Goal: Information Seeking & Learning: Learn about a topic

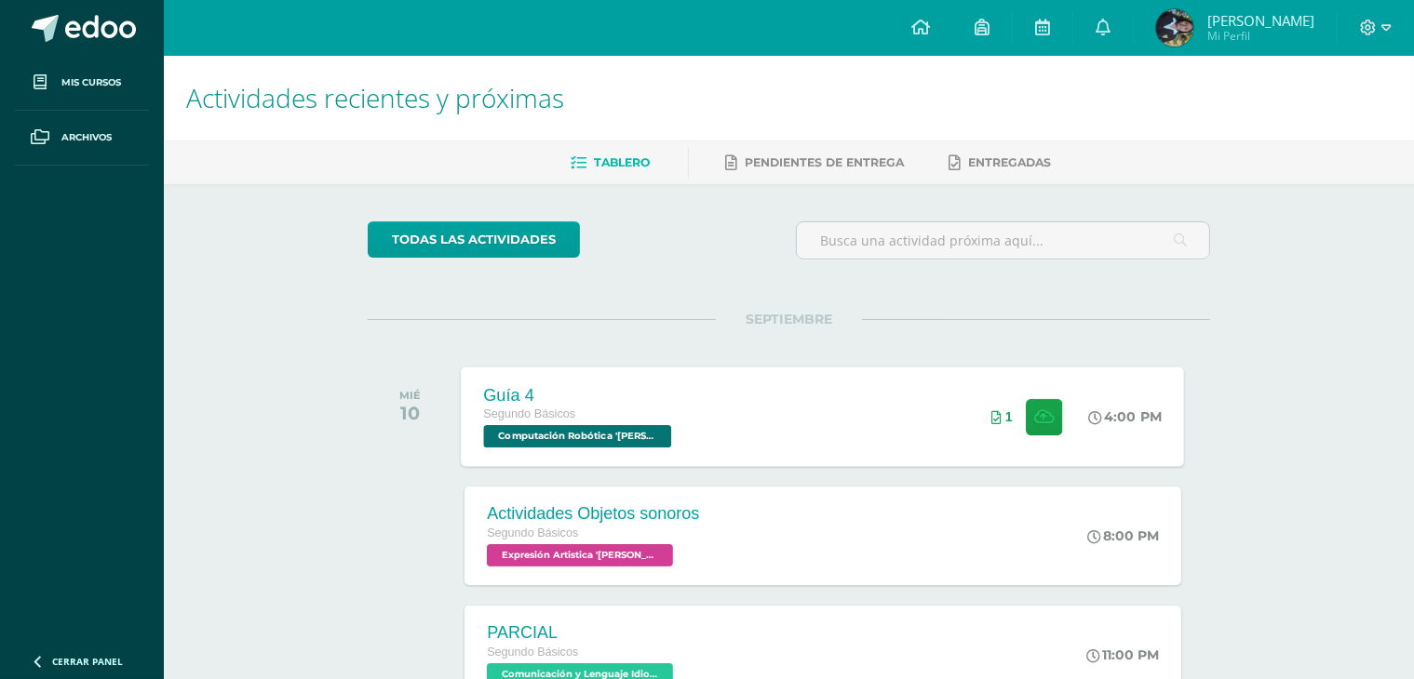
click at [886, 392] on div "Guía 4 Segundo Básicos Computación Robótica '[PERSON_NAME]' 4:00 PM 1 Guía 4 Co…" at bounding box center [823, 417] width 723 height 100
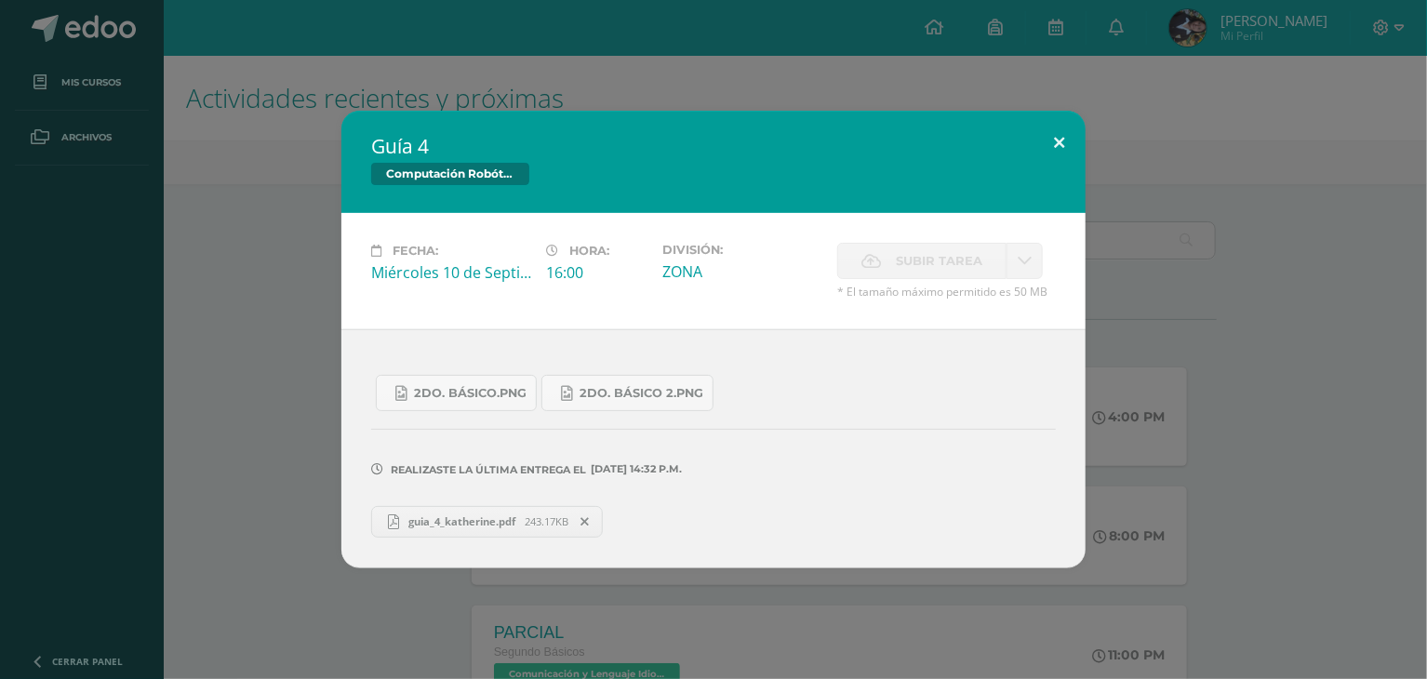
click at [1055, 143] on button at bounding box center [1059, 142] width 53 height 63
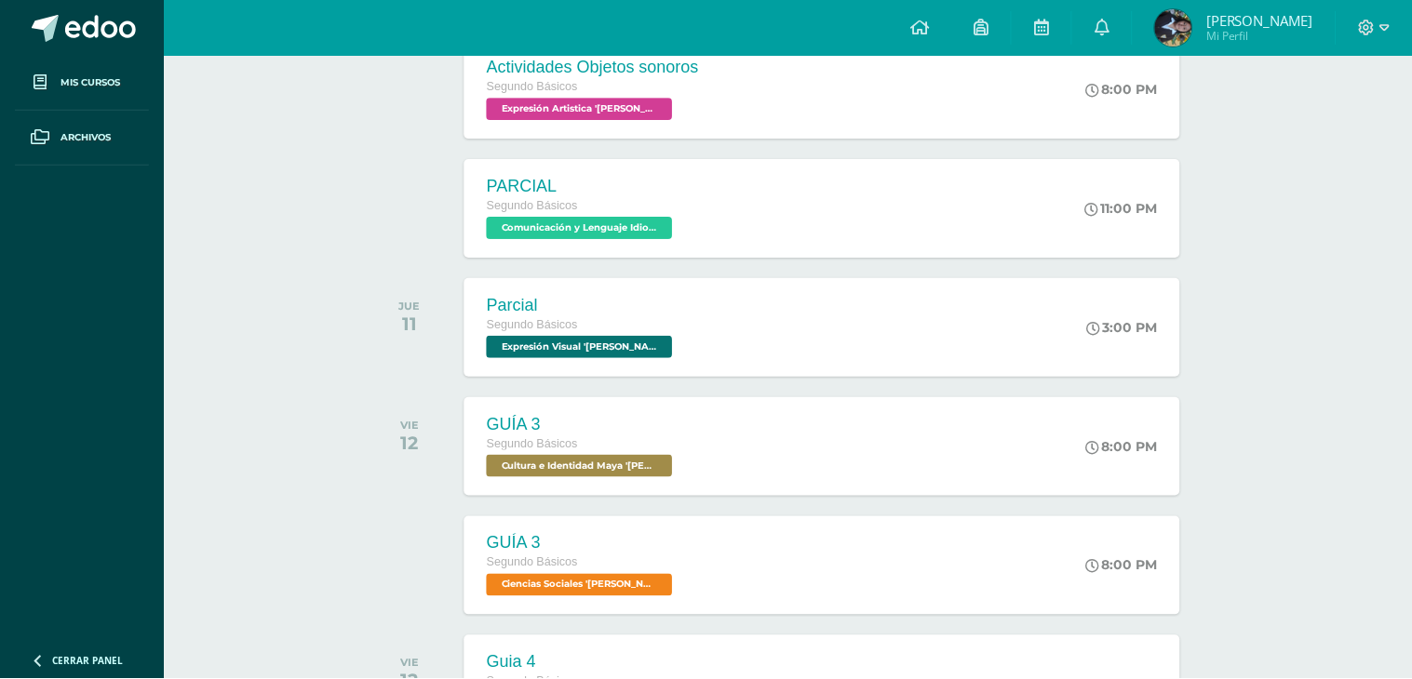
scroll to position [484, 0]
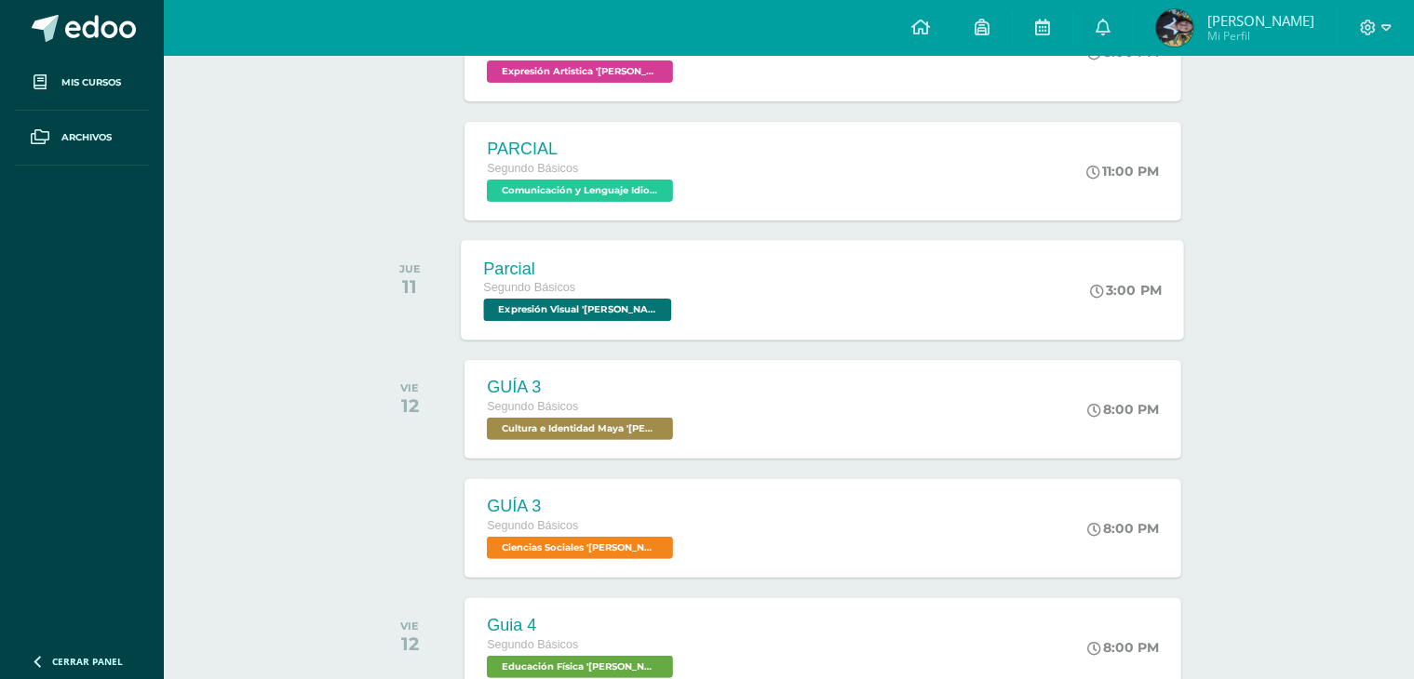
click at [967, 275] on div "Parcial Segundo Básicos Expresión Visual '[PERSON_NAME]' 3:00 PM Parcial Expres…" at bounding box center [823, 290] width 723 height 100
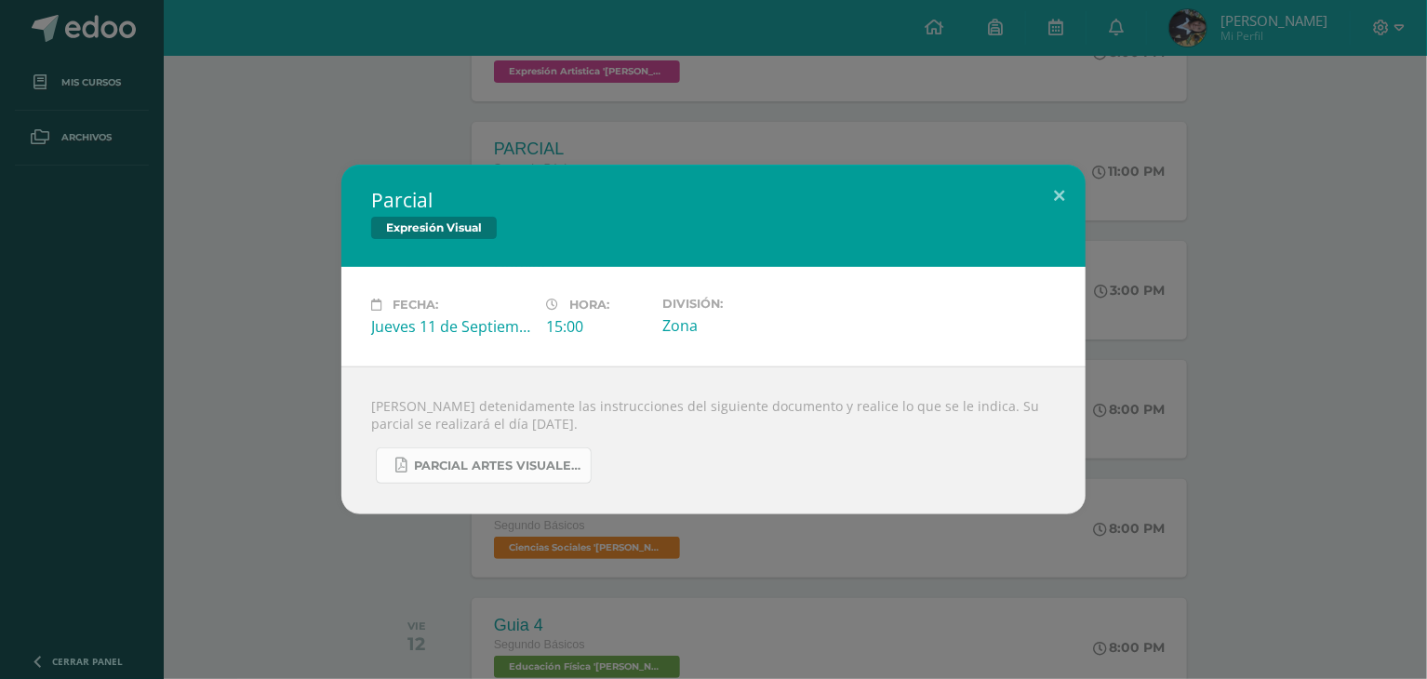
click at [529, 465] on span "PARCIAL ARTES VISUALES. IV BIM.docx.pdf" at bounding box center [497, 466] width 167 height 15
click at [1065, 194] on button at bounding box center [1059, 196] width 53 height 63
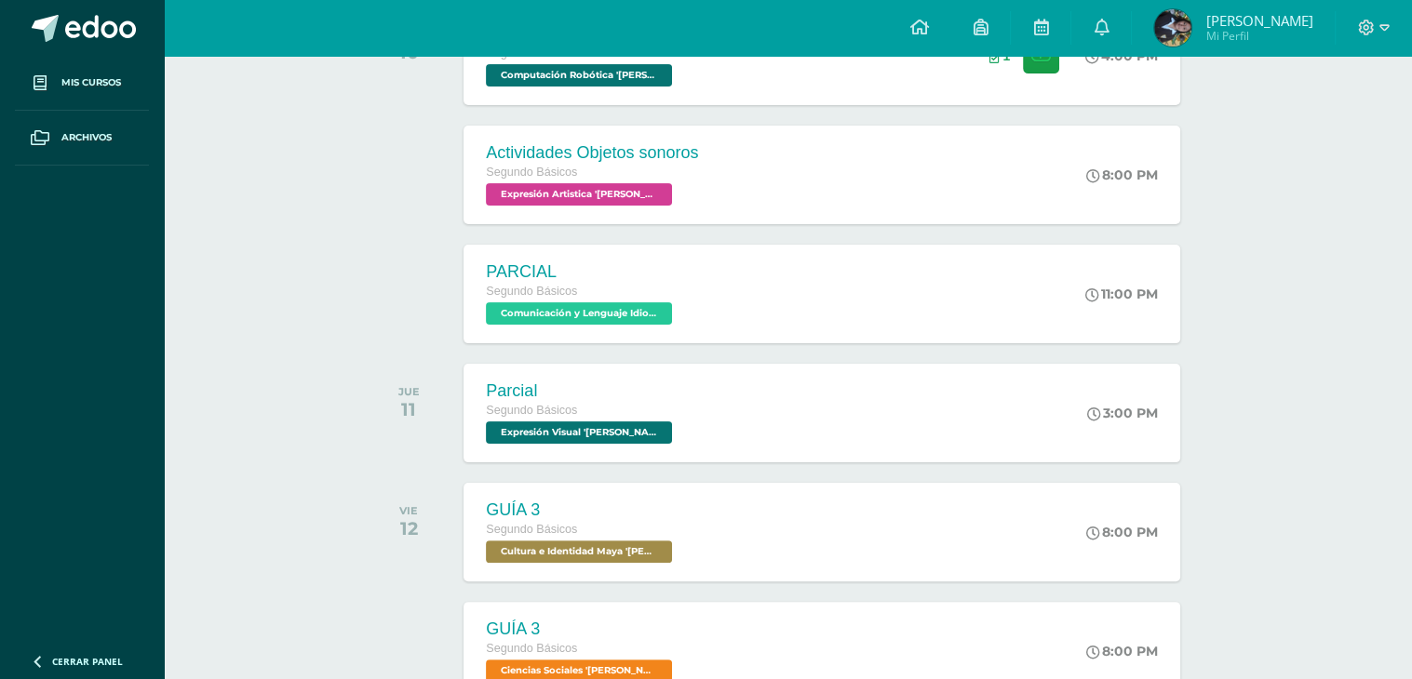
scroll to position [309, 0]
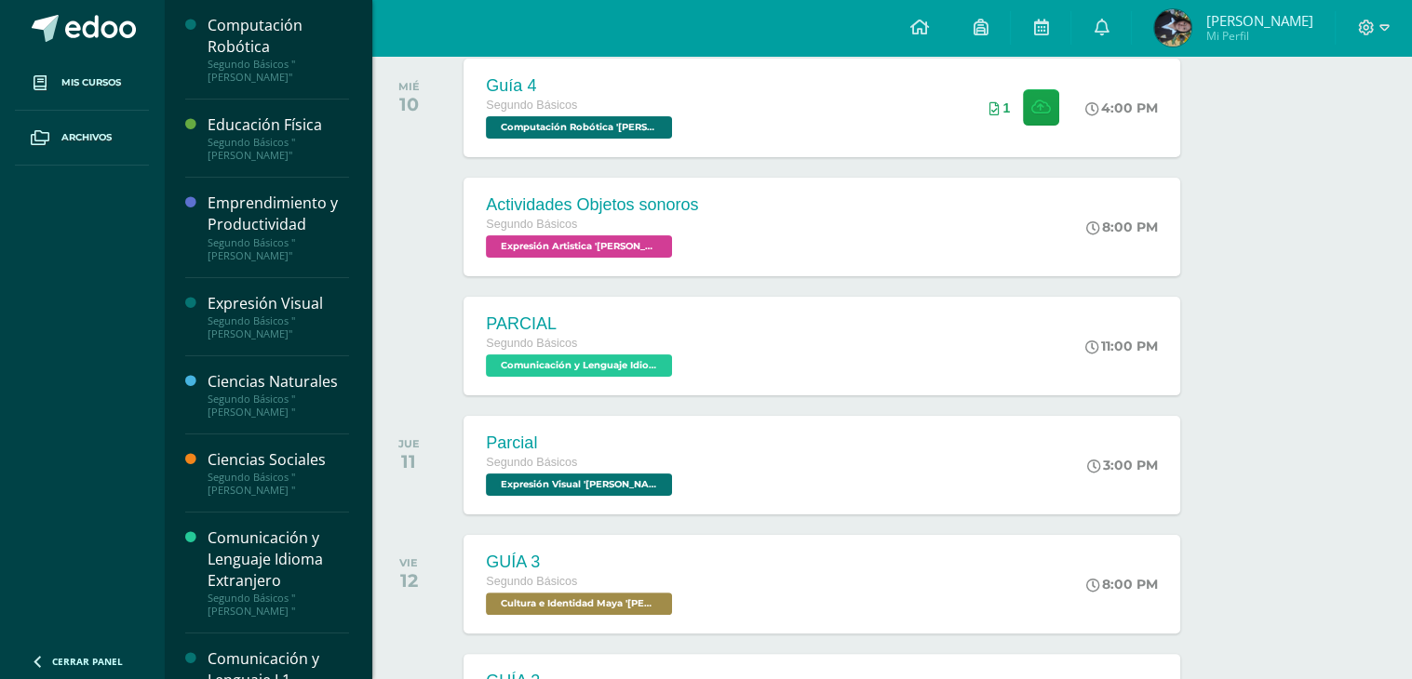
drag, startPoint x: 355, startPoint y: 295, endPoint x: 361, endPoint y: 317, distance: 23.0
click at [361, 317] on div "Computación Robótica Segundo Básicos "[PERSON_NAME]" Educación Física Segundo B…" at bounding box center [267, 339] width 208 height 679
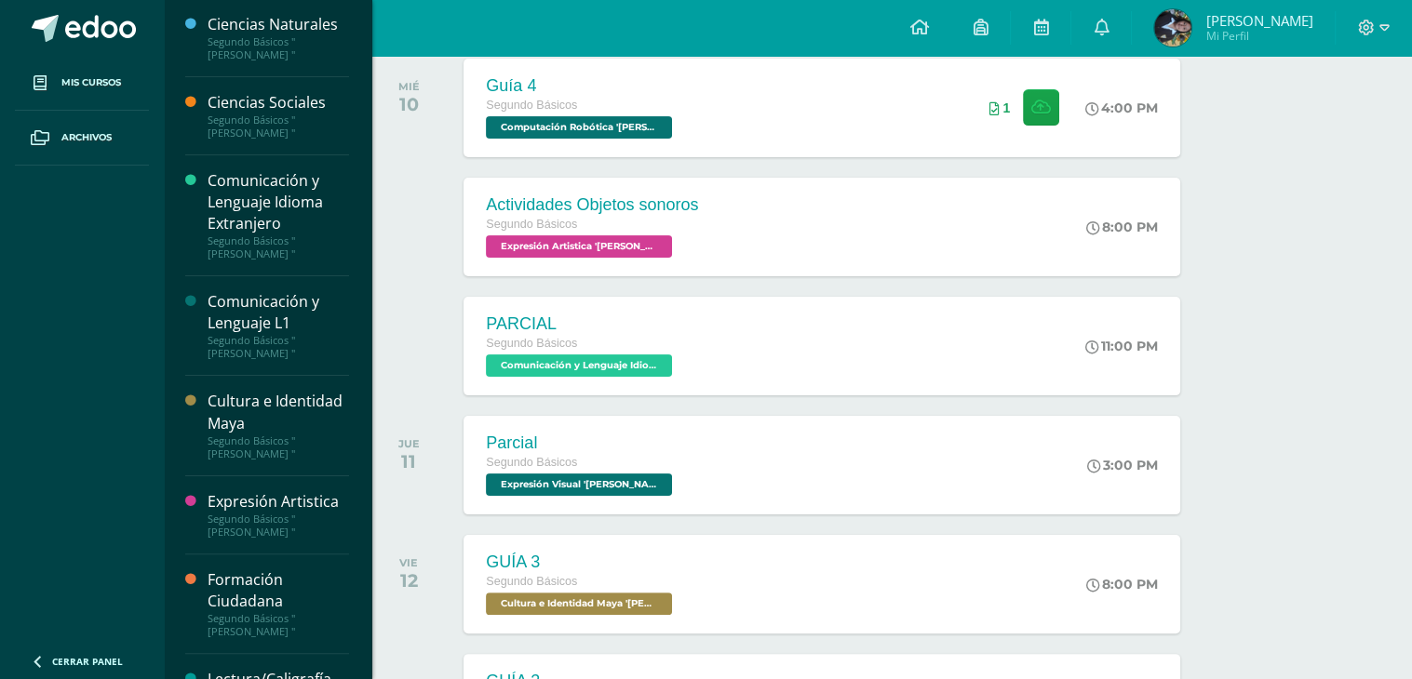
scroll to position [385, 0]
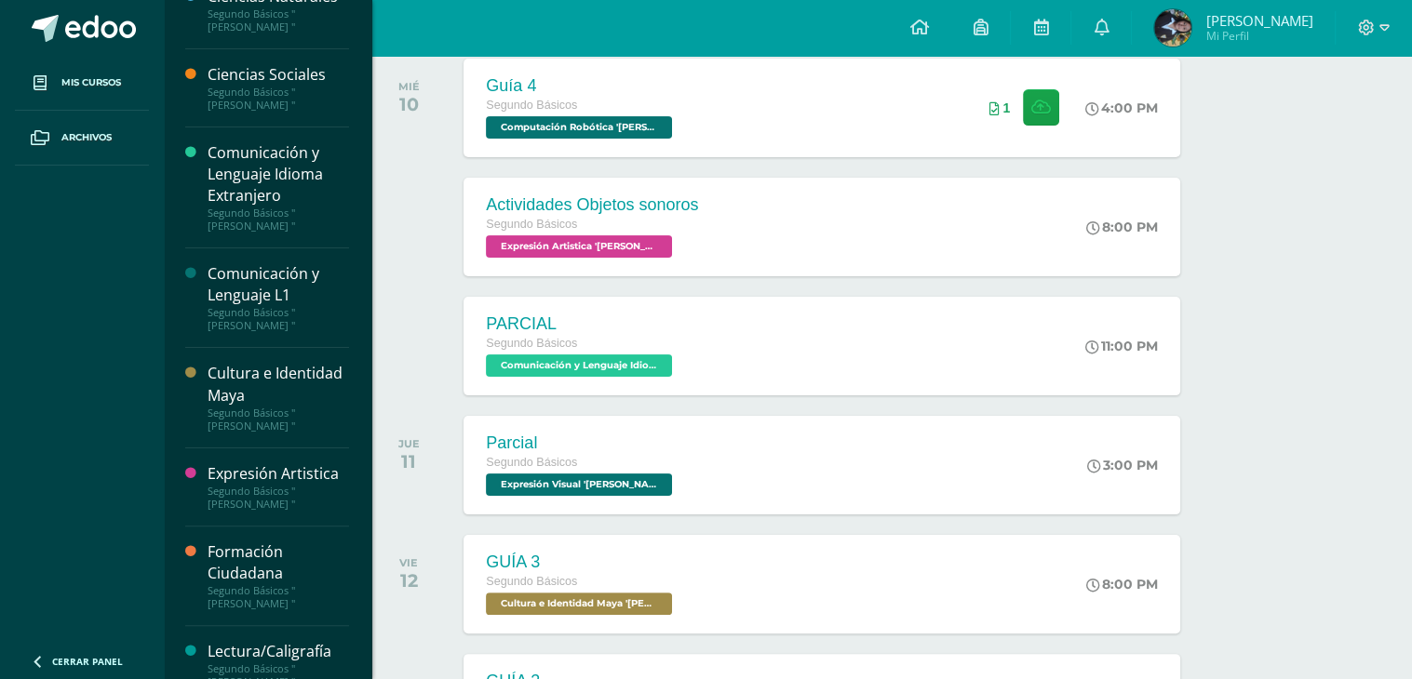
click at [255, 394] on div "Cultura e Identidad Maya" at bounding box center [278, 384] width 141 height 43
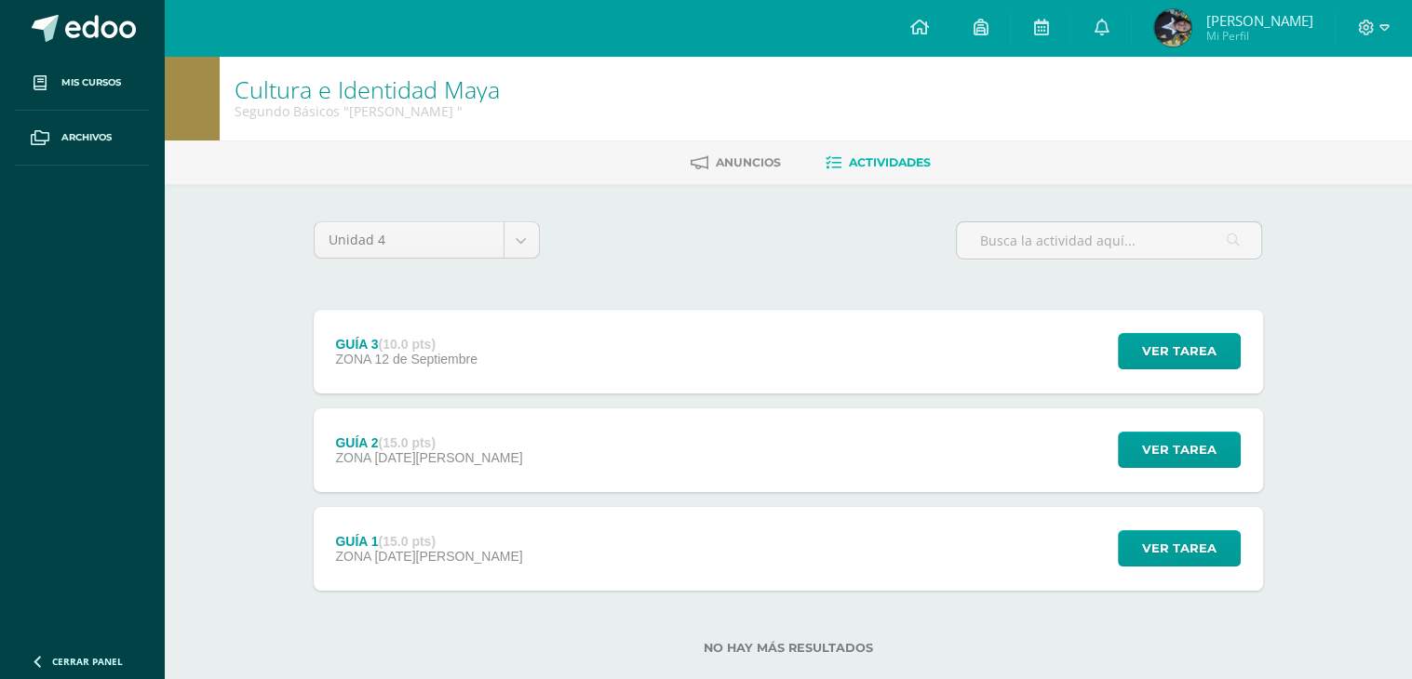
click at [435, 433] on div "GUÍA 2 (15.0 pts) ZONA 29 de Agosto" at bounding box center [430, 451] width 232 height 84
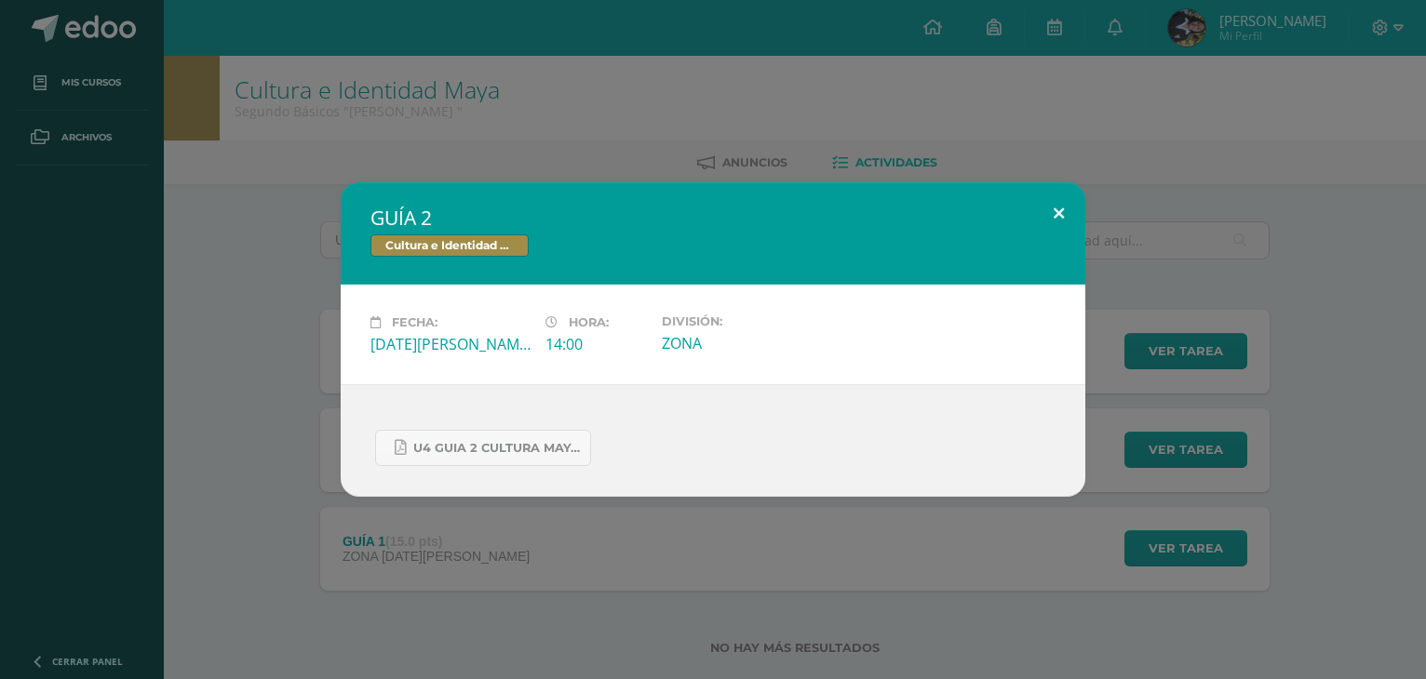
click at [1057, 210] on button at bounding box center [1058, 213] width 53 height 63
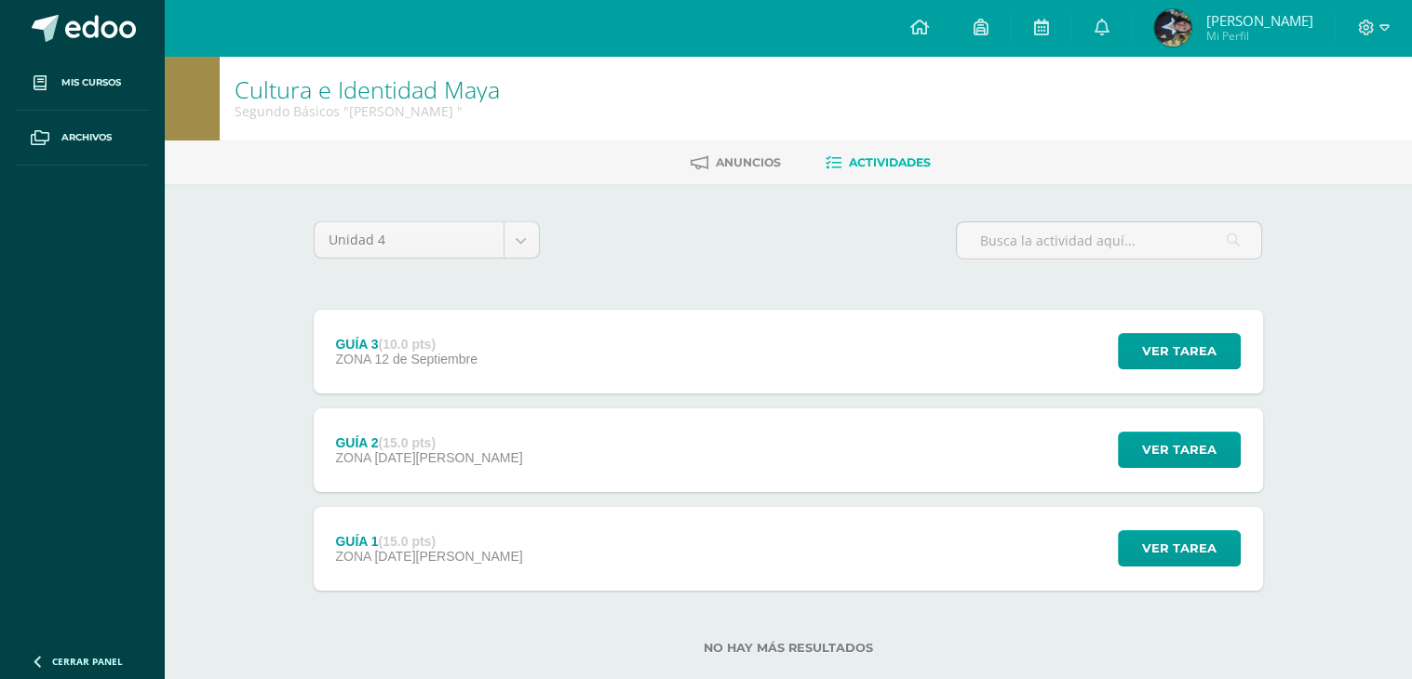
click at [417, 421] on div "GUÍA 2 (15.0 pts) ZONA 29 de Agosto" at bounding box center [430, 451] width 232 height 84
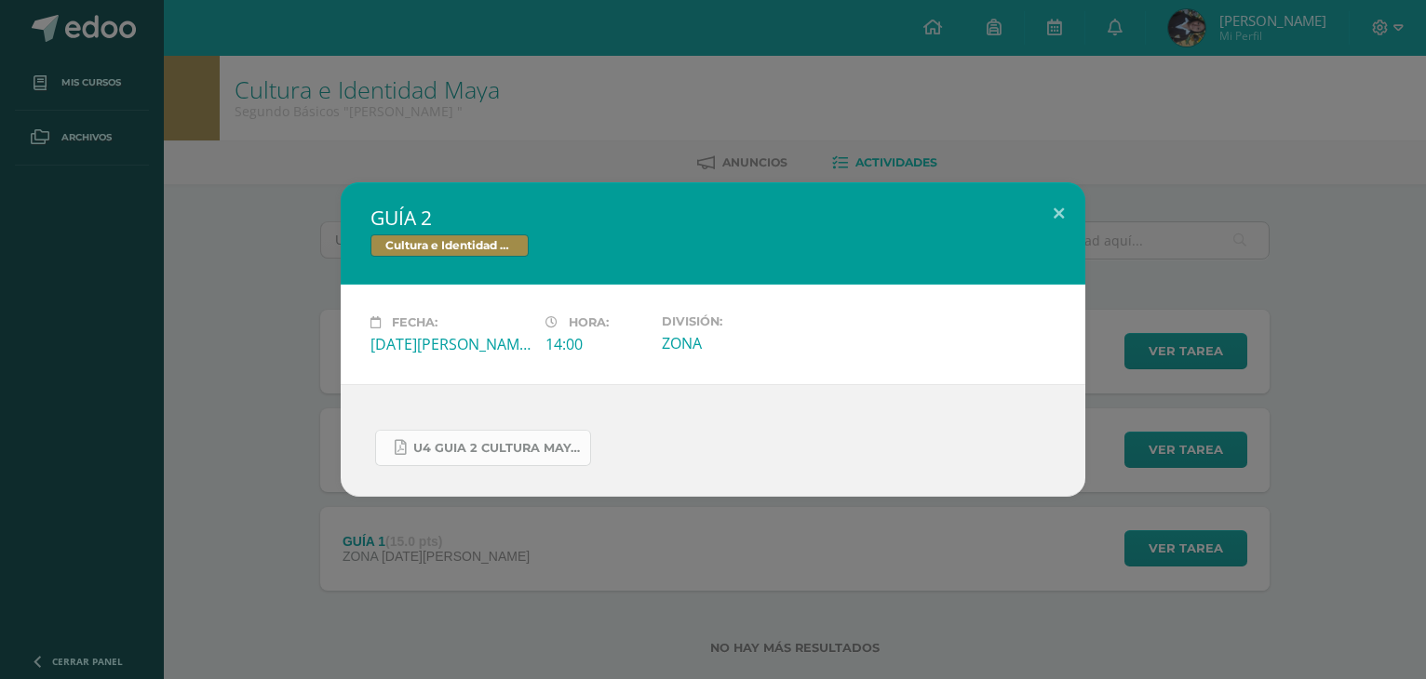
click at [479, 449] on span "U4 GUIA 2 CULTURA MAYA BÁSICOS.pdf" at bounding box center [496, 448] width 167 height 15
